Goal: Task Accomplishment & Management: Complete application form

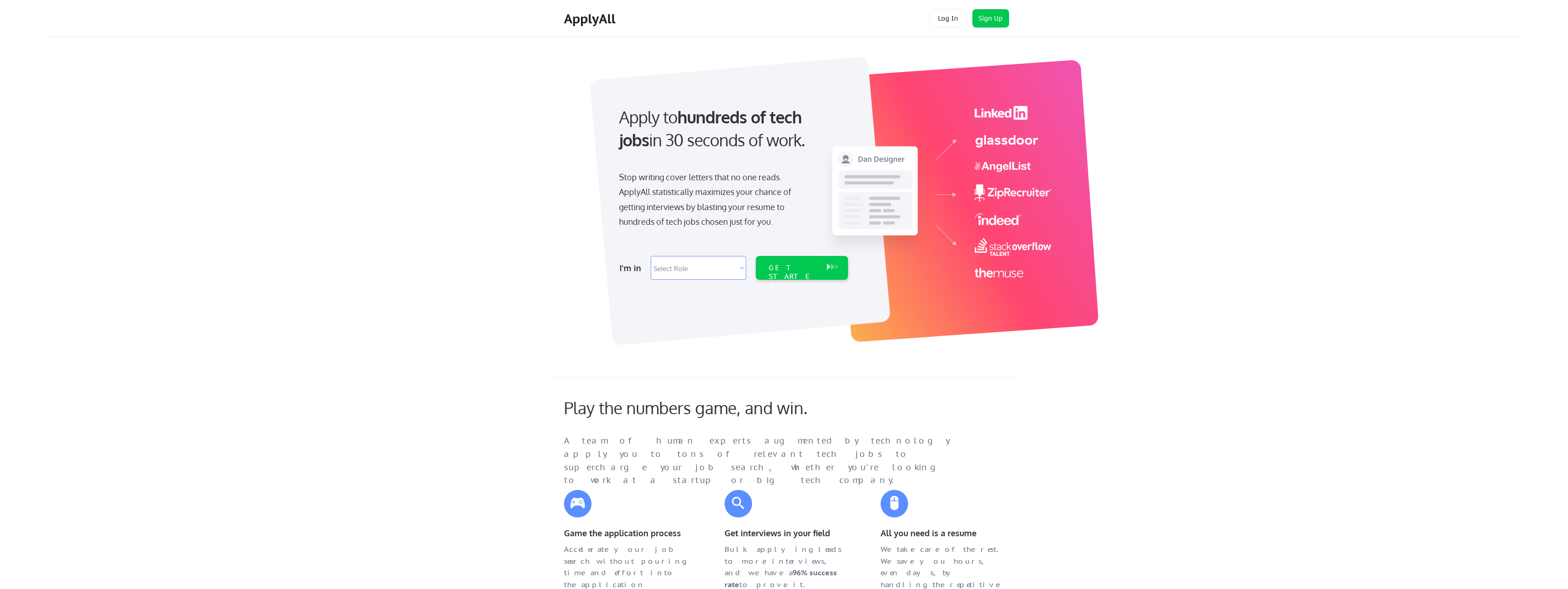
drag, startPoint x: 674, startPoint y: 266, endPoint x: 677, endPoint y: 262, distance: 5.0
click at [675, 265] on select "Select Role Software Engineering Product Management Customer Success Sales UI/U…" at bounding box center [698, 268] width 95 height 24
select select ""hr_recruiting""
click at [650, 256] on select "Select Role Software Engineering Product Management Customer Success Sales UI/U…" at bounding box center [698, 268] width 95 height 24
select select ""hr_recruiting""
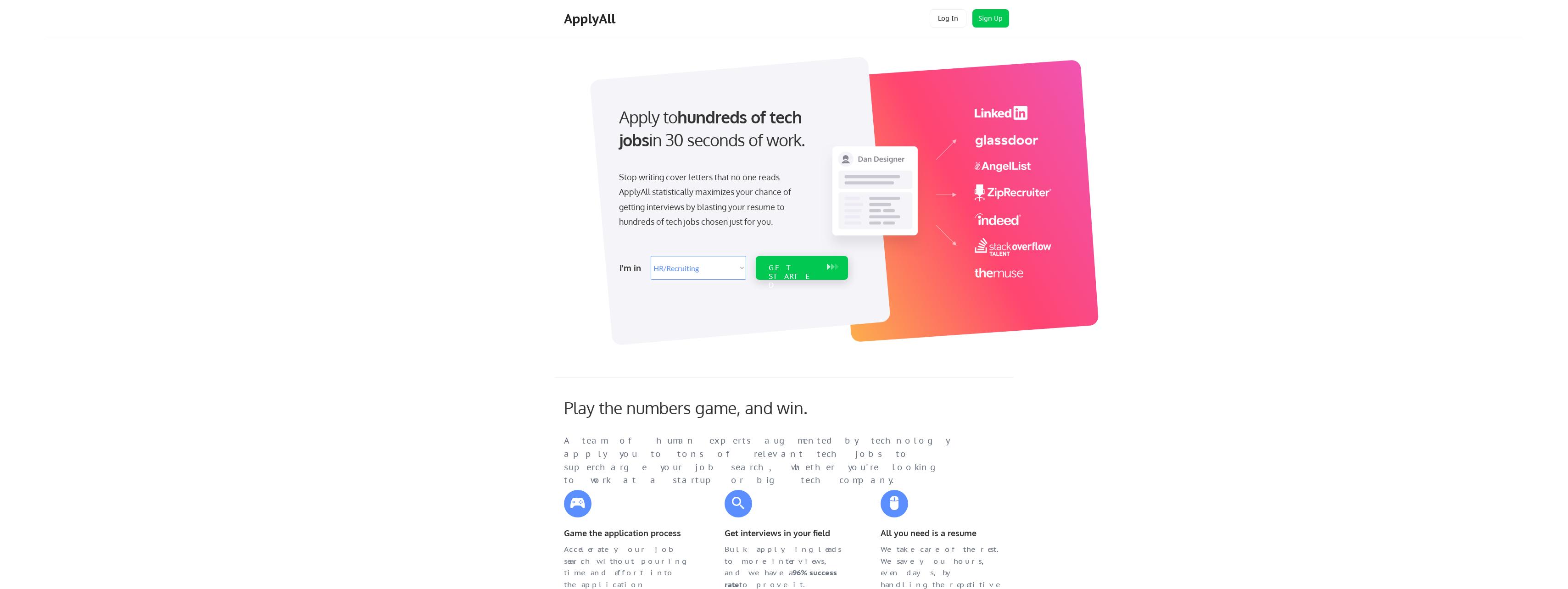
click at [811, 262] on div "GET STARTED" at bounding box center [793, 268] width 58 height 24
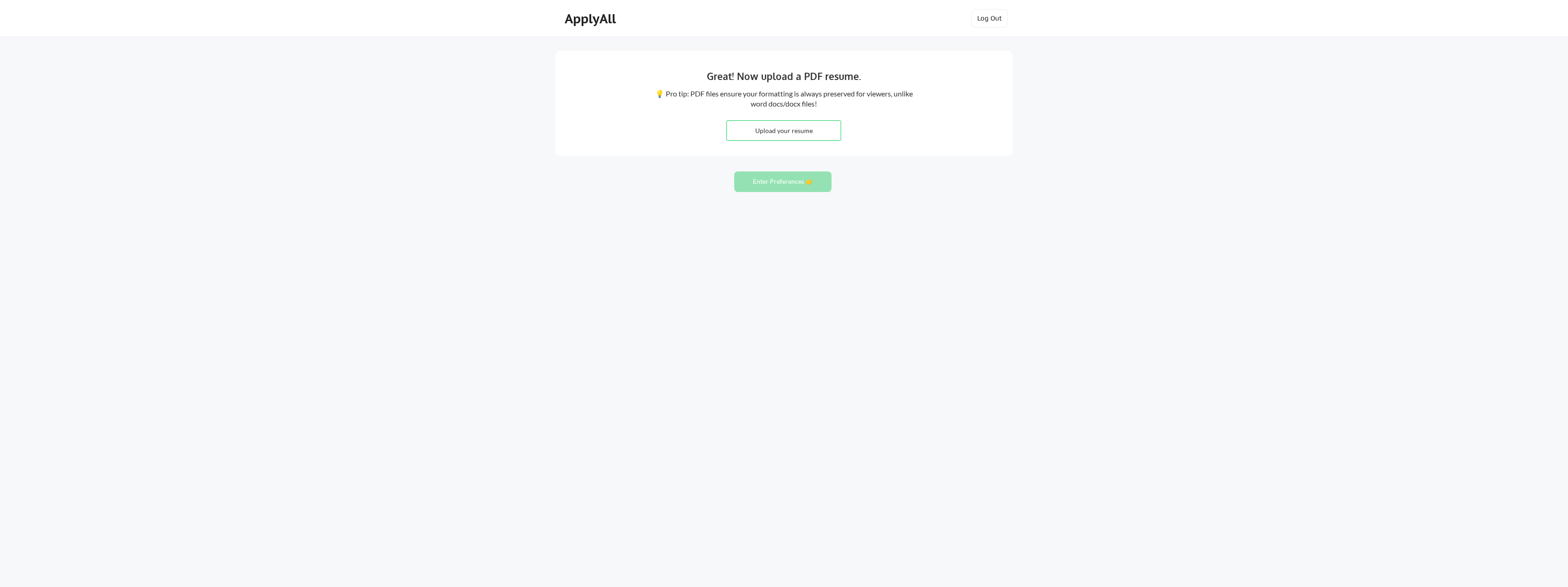
drag, startPoint x: 763, startPoint y: 163, endPoint x: 538, endPoint y: 175, distance: 225.3
click at [538, 175] on div "Great! Now upload a PDF resume. 💡 Pro tip: PDF files ensure your formatting is …" at bounding box center [784, 294] width 1568 height 587
